Goal: Task Accomplishment & Management: Use online tool/utility

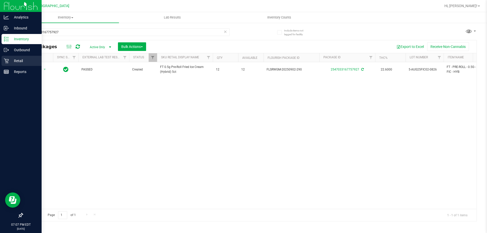
click at [4, 59] on icon at bounding box center [6, 60] width 5 height 5
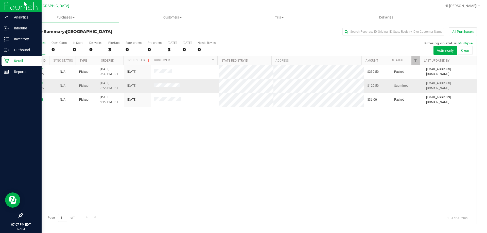
click at [41, 82] on link "11982433" at bounding box center [36, 83] width 14 height 4
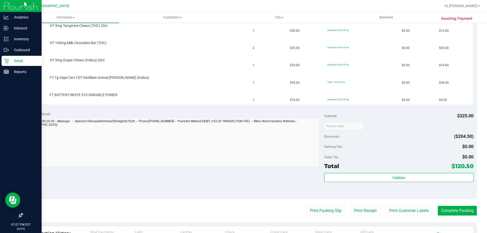
scroll to position [279, 0]
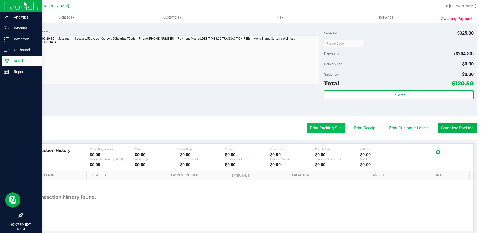
click at [316, 127] on button "Print Packing Slip" at bounding box center [326, 128] width 38 height 10
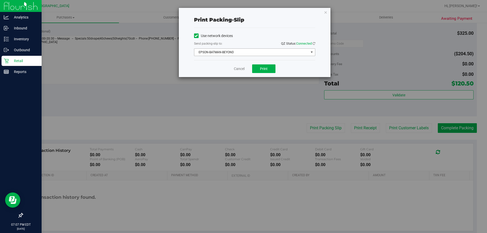
click at [248, 53] on span "EPSON-BATMAN-BEYOND" at bounding box center [251, 52] width 114 height 7
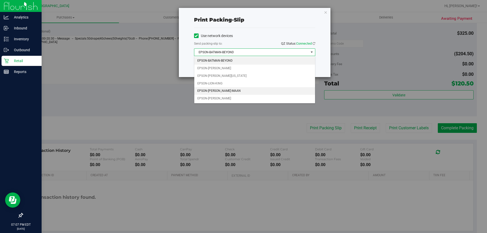
drag, startPoint x: 220, startPoint y: 74, endPoint x: 225, endPoint y: 89, distance: 15.8
click at [225, 89] on ul "EPSON-BATMAN-BEYOND EPSON-[PERSON_NAME]-[PERSON_NAME][US_STATE] EPSON-LION-KING…" at bounding box center [254, 79] width 121 height 45
click at [239, 90] on li "EPSON-[PERSON_NAME]-MAAN" at bounding box center [254, 91] width 121 height 8
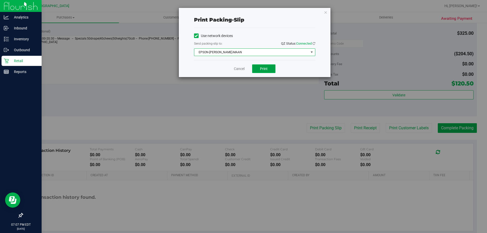
click at [271, 71] on button "Print" at bounding box center [263, 68] width 23 height 9
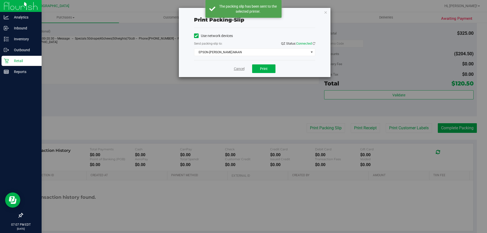
click at [238, 67] on link "Cancel" at bounding box center [239, 68] width 11 height 5
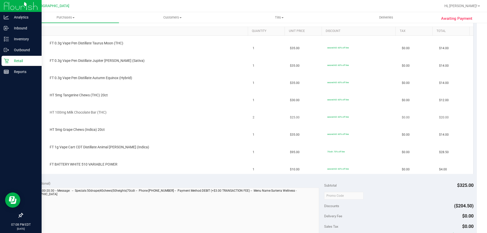
scroll to position [102, 0]
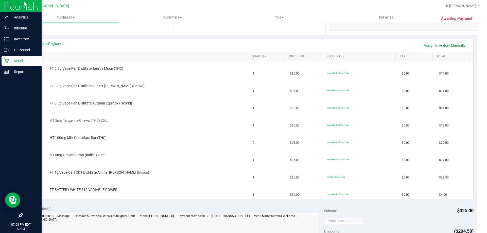
click at [193, 114] on td "HT 5mg Tangerine Chews (THC) 20ct" at bounding box center [138, 121] width 224 height 17
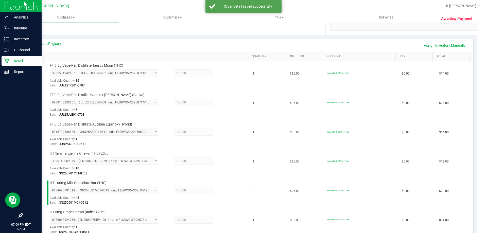
click at [210, 155] on div "HT 5mg Tangerine Chews (THC) 20ct 3090143069879063 ( SN250701CT1-0708 | orig: F…" at bounding box center [146, 163] width 198 height 25
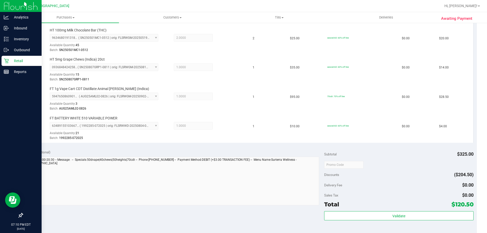
scroll to position [305, 0]
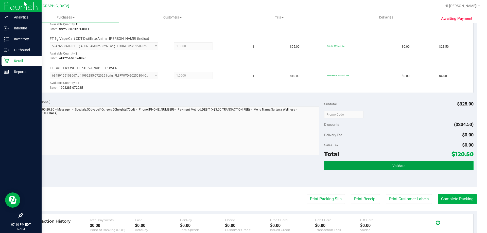
click at [350, 166] on button "Validate" at bounding box center [398, 165] width 149 height 9
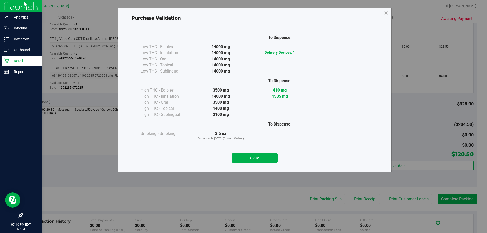
drag, startPoint x: 258, startPoint y: 159, endPoint x: 275, endPoint y: 171, distance: 21.0
click at [258, 160] on button "Close" at bounding box center [255, 158] width 46 height 9
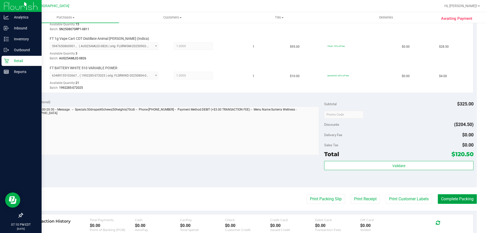
click at [451, 196] on button "Complete Packing" at bounding box center [457, 199] width 39 height 10
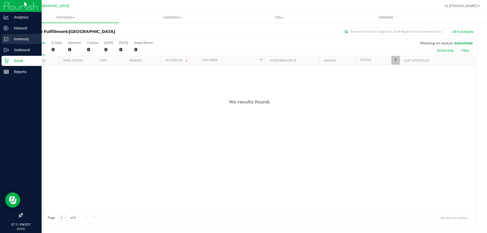
click at [26, 39] on p "Inventory" at bounding box center [24, 39] width 30 height 6
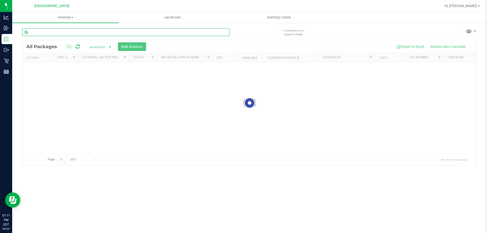
click at [95, 31] on input "text" at bounding box center [125, 32] width 207 height 8
type input "grav"
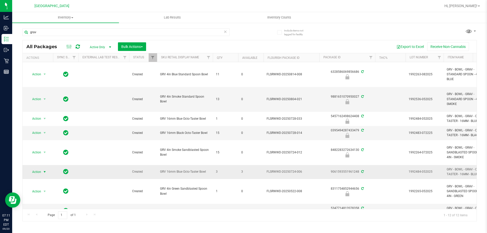
click at [40, 171] on span "Action" at bounding box center [35, 172] width 14 height 7
click at [40, 135] on li "Lock package" at bounding box center [47, 134] width 39 height 8
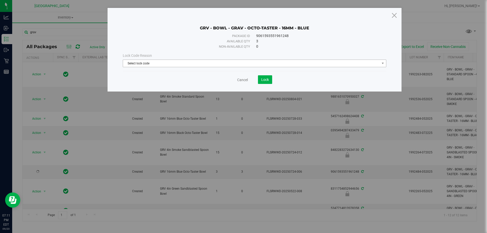
click at [181, 64] on span "Select lock code" at bounding box center [251, 63] width 257 height 7
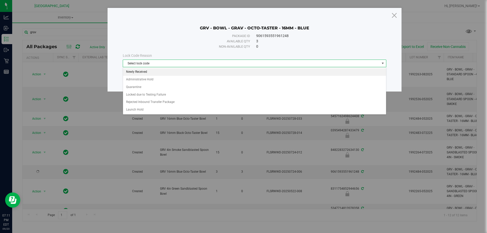
click at [161, 72] on li "Newly Received" at bounding box center [254, 72] width 263 height 8
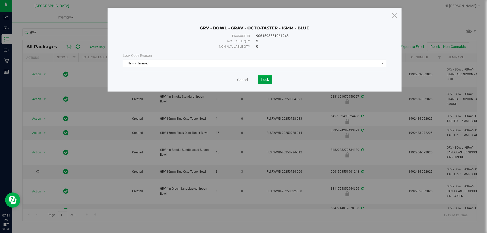
click at [265, 80] on span "Lock" at bounding box center [265, 80] width 8 height 4
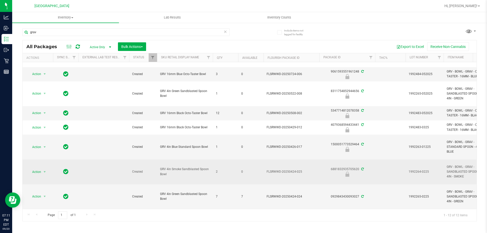
scroll to position [102, 0]
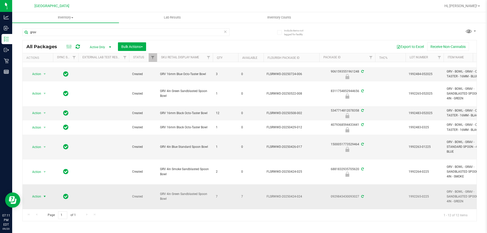
click at [40, 193] on span "Action" at bounding box center [35, 196] width 14 height 7
click at [42, 151] on li "Lock package" at bounding box center [47, 154] width 39 height 8
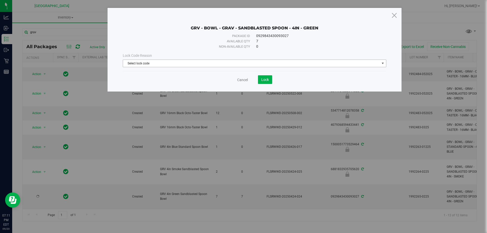
click at [237, 63] on span "Select lock code" at bounding box center [251, 63] width 257 height 7
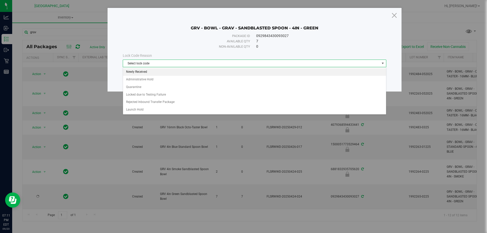
click at [152, 72] on li "Newly Received" at bounding box center [254, 72] width 263 height 8
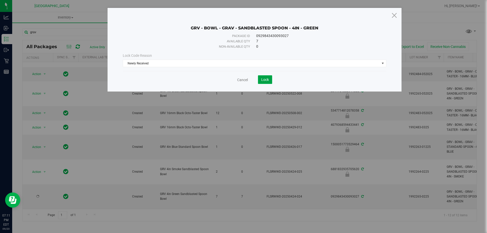
click at [263, 81] on span "Lock" at bounding box center [265, 80] width 8 height 4
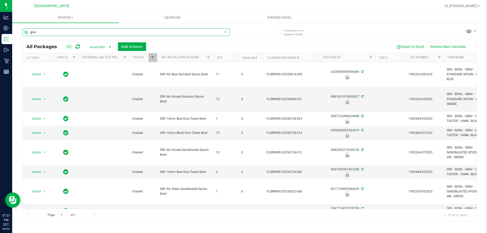
click at [76, 32] on input "grav" at bounding box center [125, 32] width 207 height 8
type input "pine zap"
